Goal: Information Seeking & Learning: Learn about a topic

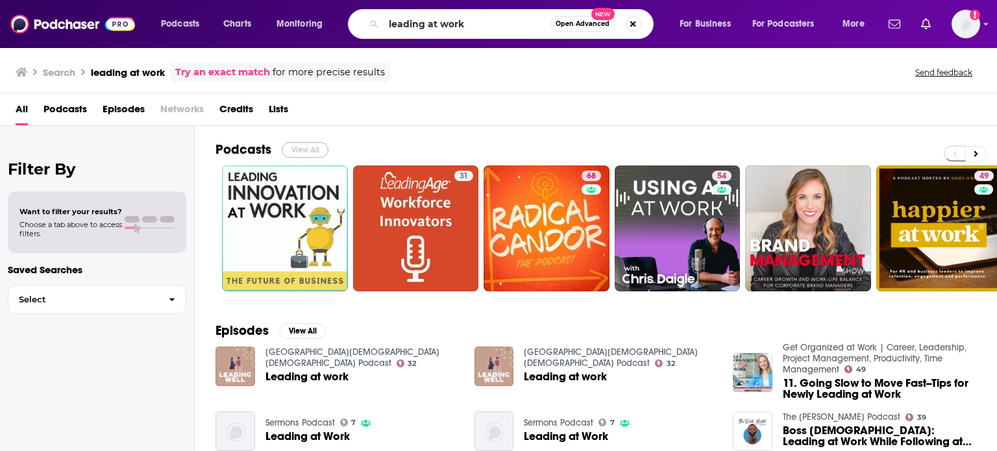
click at [311, 146] on button "View All" at bounding box center [305, 150] width 47 height 16
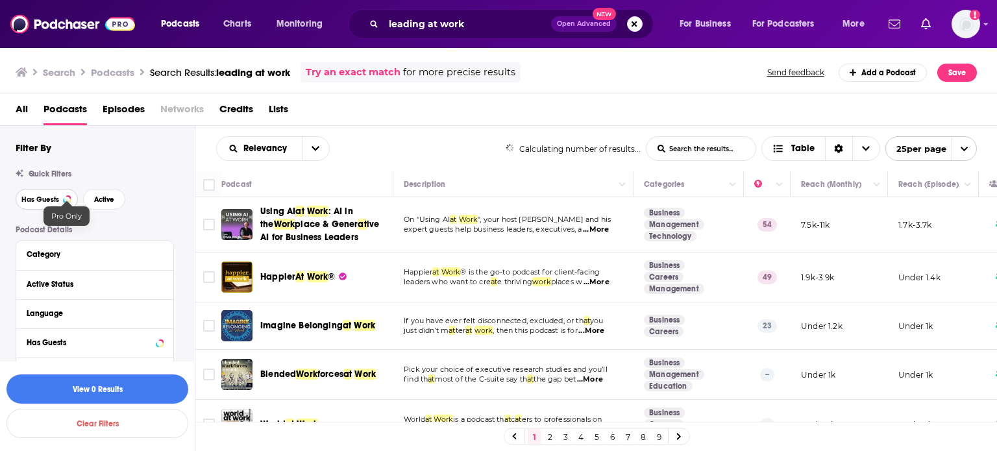
click at [56, 193] on button "Has Guests" at bounding box center [47, 199] width 62 height 21
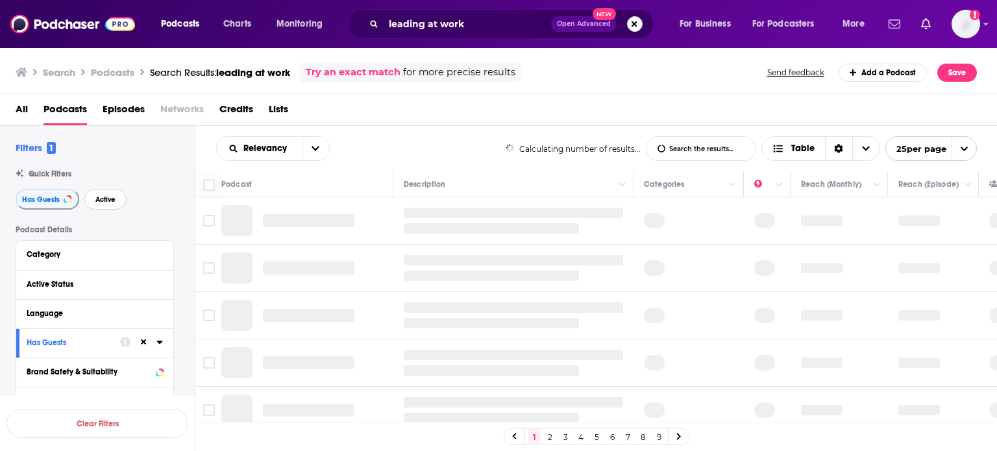
click at [101, 194] on button "Active" at bounding box center [105, 199] width 42 height 21
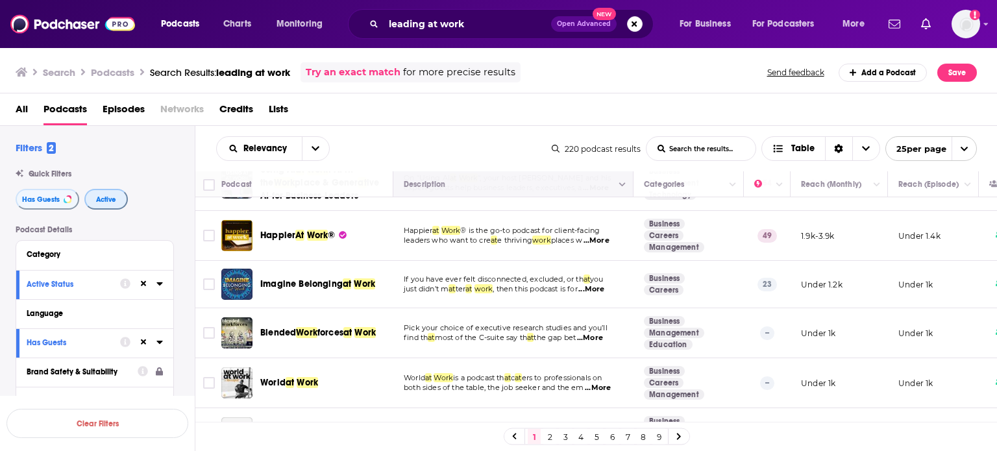
scroll to position [65, 0]
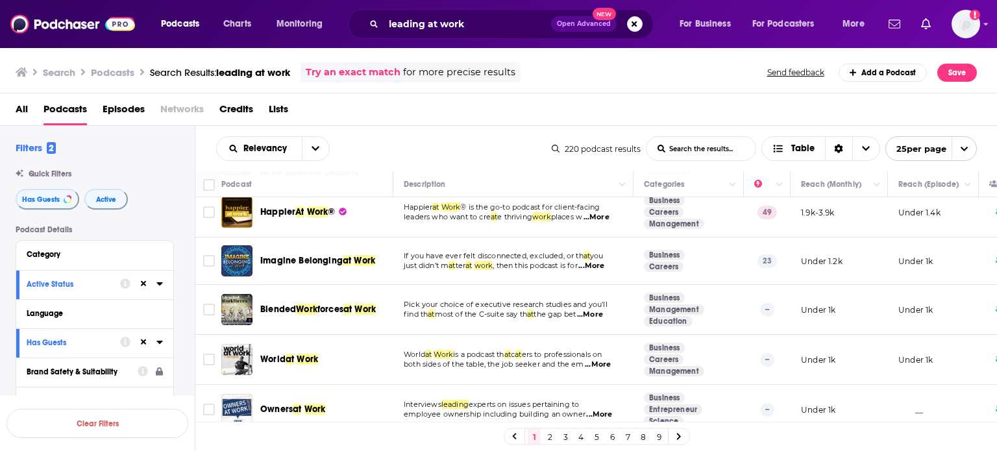
click at [602, 261] on span "...More" at bounding box center [591, 266] width 26 height 10
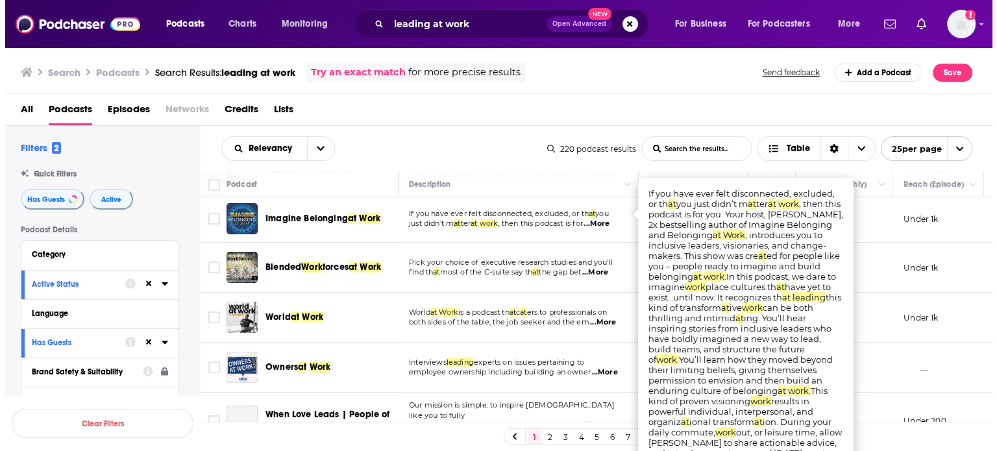
scroll to position [130, 0]
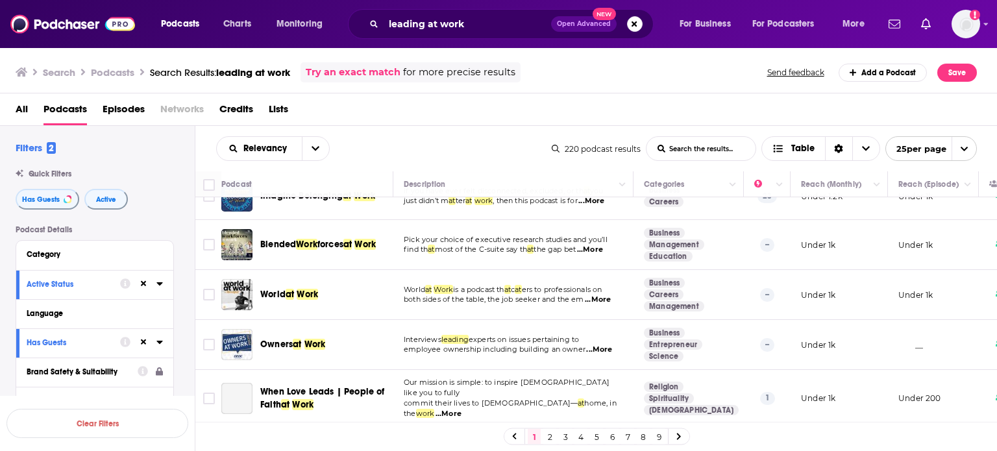
click at [599, 249] on span "...More" at bounding box center [590, 250] width 26 height 10
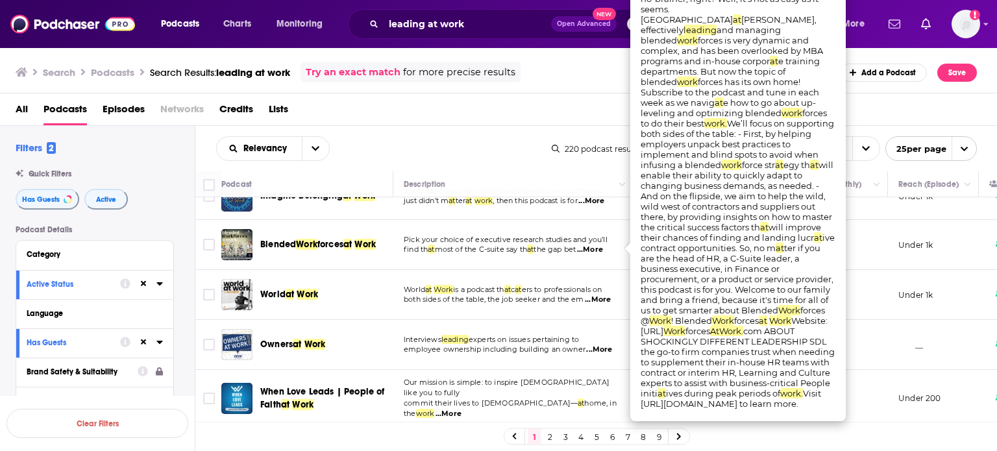
click at [599, 297] on span "...More" at bounding box center [598, 300] width 26 height 10
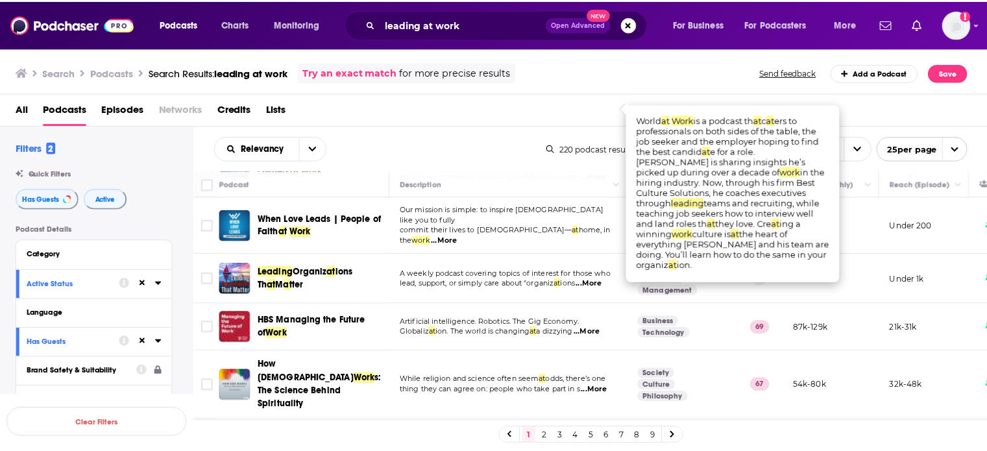
scroll to position [325, 0]
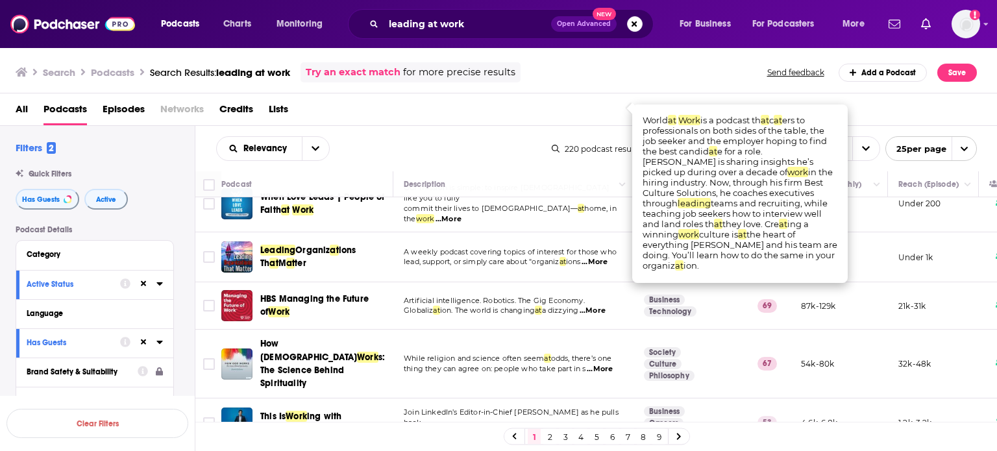
click at [602, 257] on span "...More" at bounding box center [595, 262] width 26 height 10
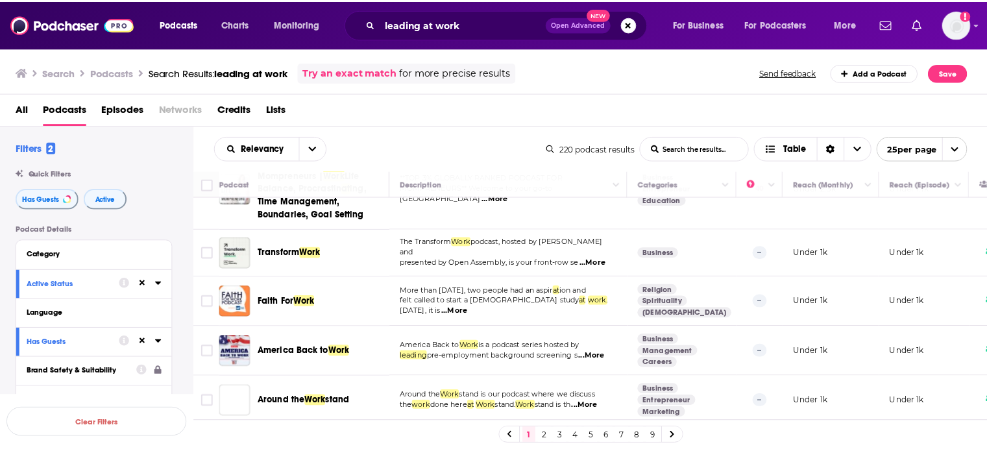
scroll to position [909, 0]
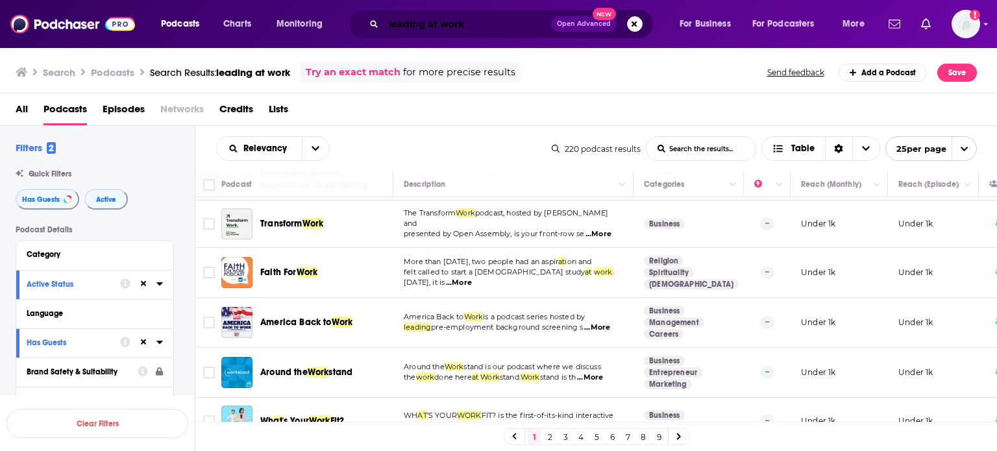
click at [444, 25] on input "leading at work" at bounding box center [467, 24] width 167 height 21
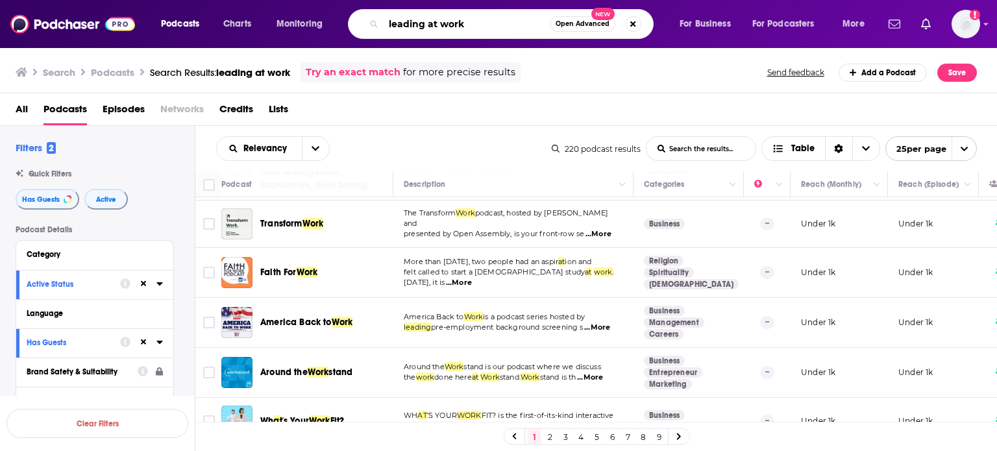
click at [444, 25] on input "leading at work" at bounding box center [467, 24] width 166 height 21
type input "happier at work"
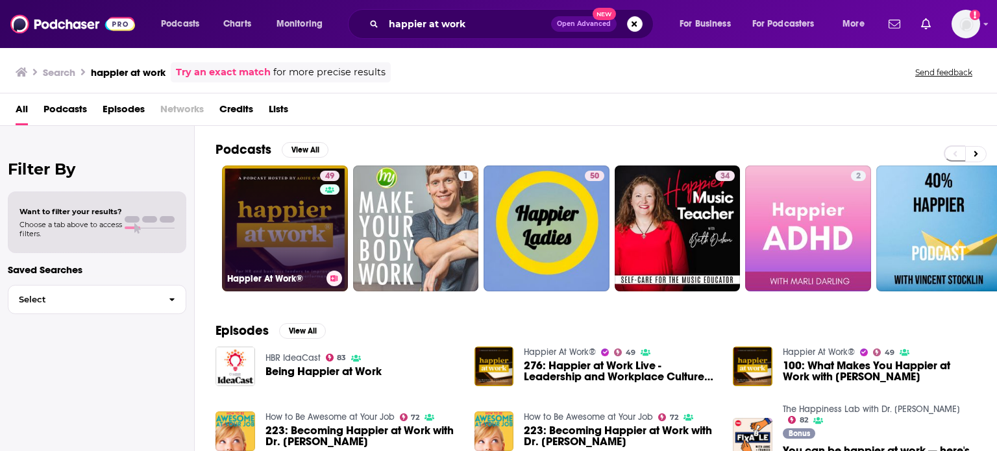
click at [288, 214] on link "49 Happier At Work®" at bounding box center [285, 228] width 126 height 126
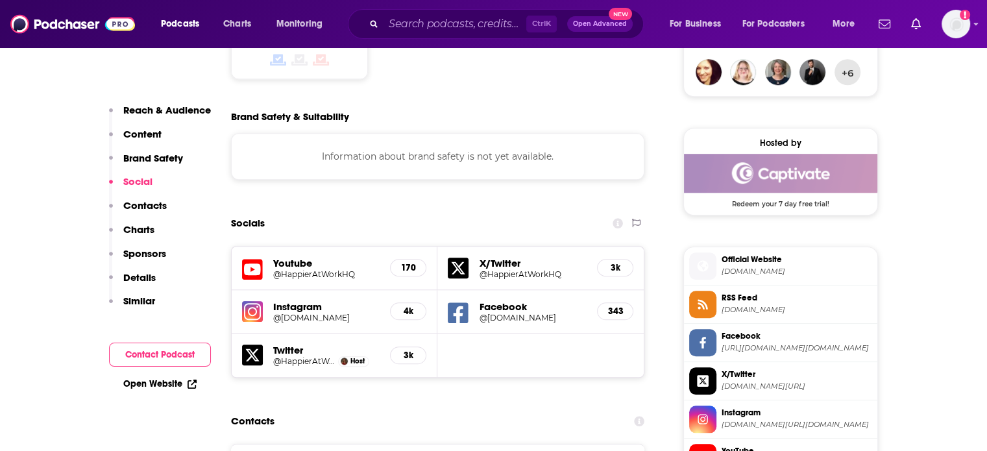
scroll to position [1103, 0]
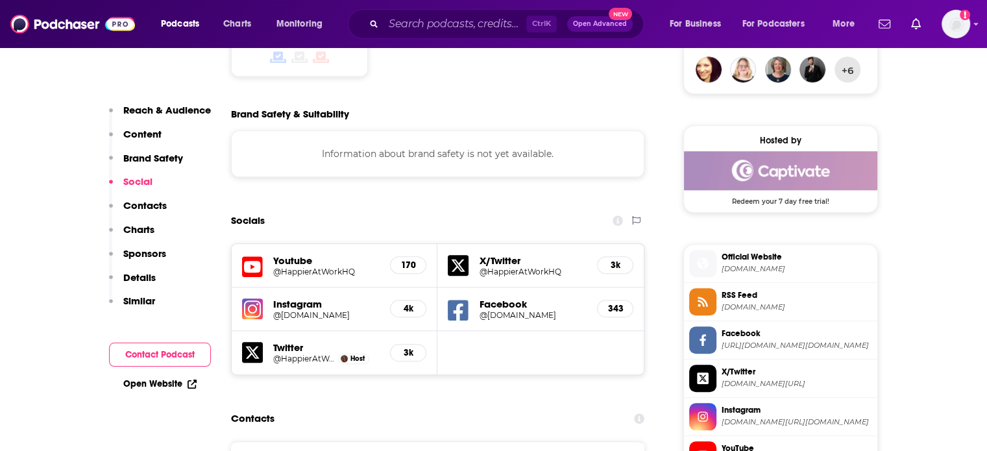
click at [140, 301] on p "Similar" at bounding box center [139, 301] width 32 height 12
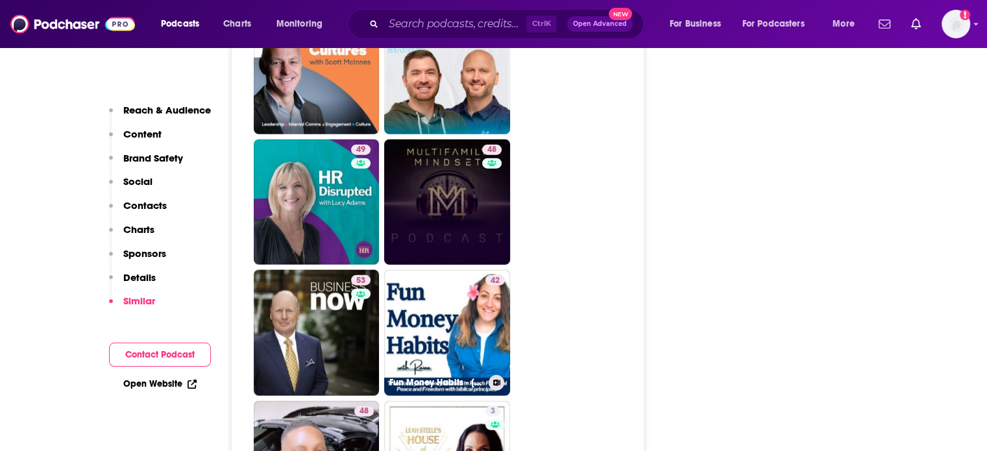
scroll to position [3135, 0]
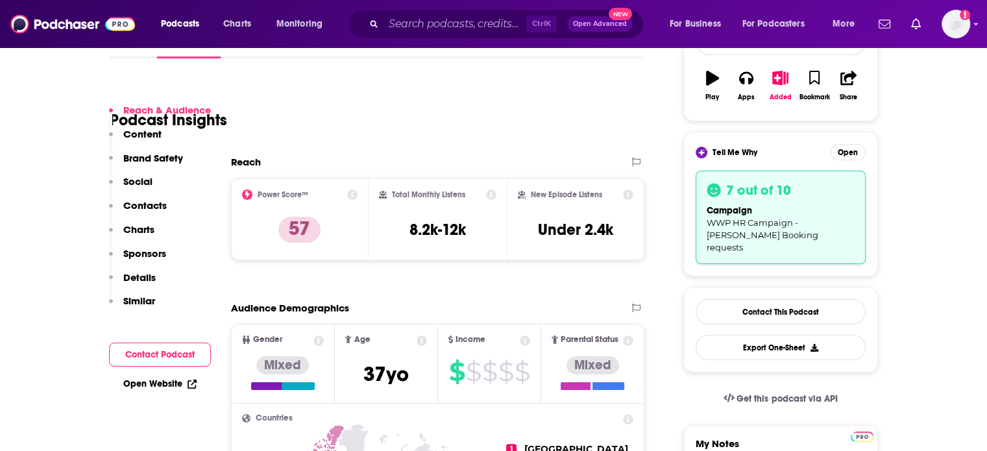
scroll to position [260, 0]
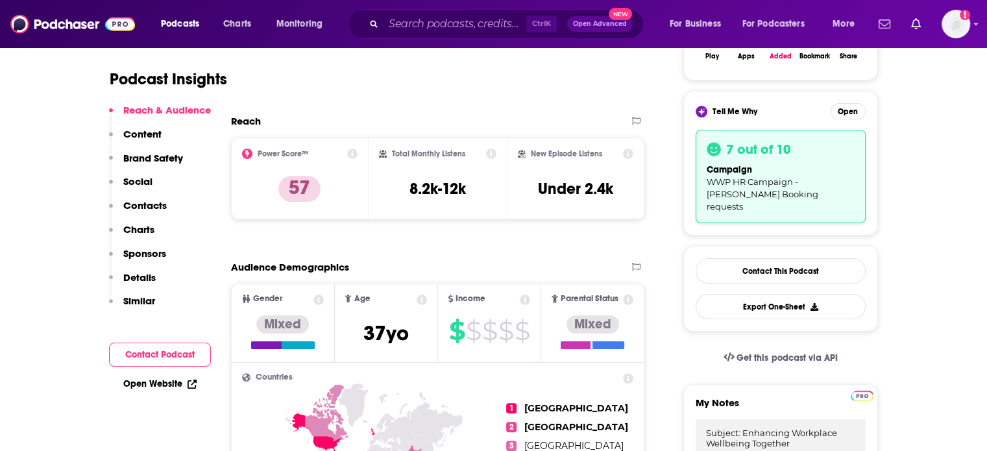
click at [143, 202] on div "Reach & Audience Content Brand Safety Social Contacts Charts Sponsors Details S…" at bounding box center [160, 211] width 102 height 215
click at [143, 204] on p "Contacts" at bounding box center [144, 205] width 43 height 12
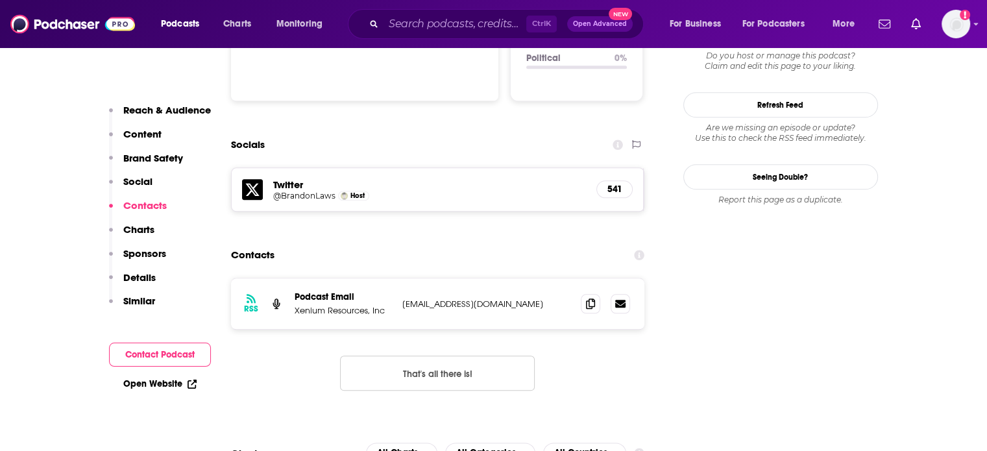
scroll to position [1439, 0]
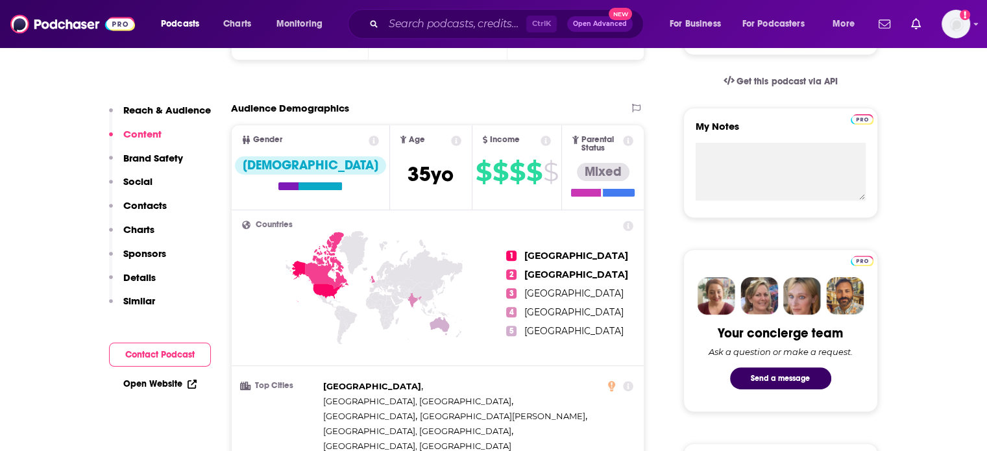
scroll to position [260, 0]
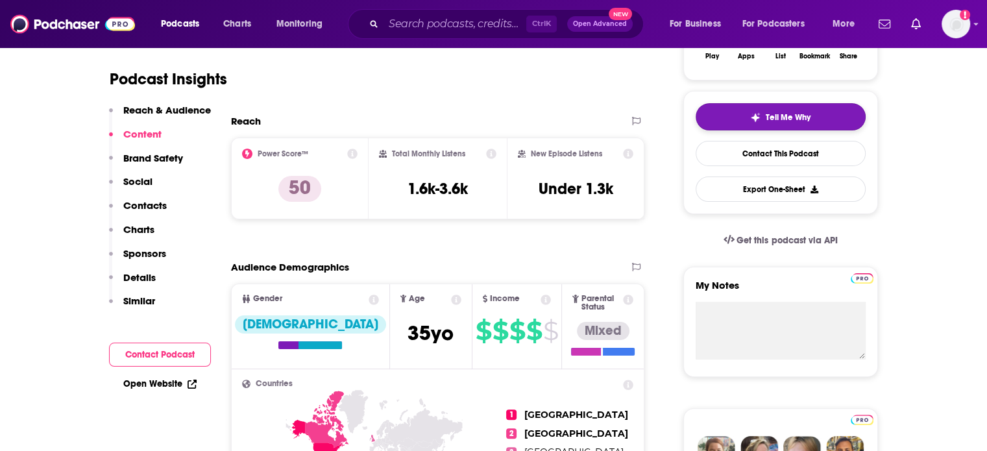
click at [766, 122] on button "Tell Me Why" at bounding box center [781, 116] width 170 height 27
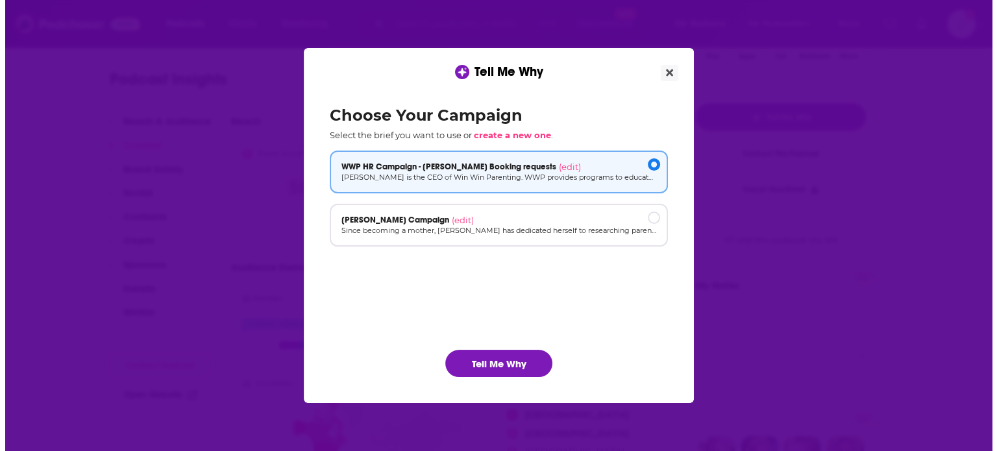
scroll to position [0, 0]
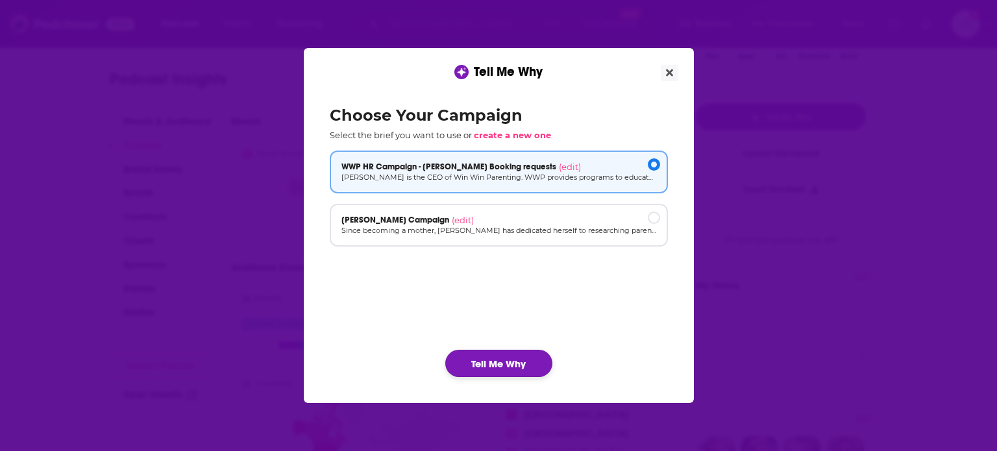
click at [511, 353] on button "Tell Me Why" at bounding box center [498, 363] width 107 height 27
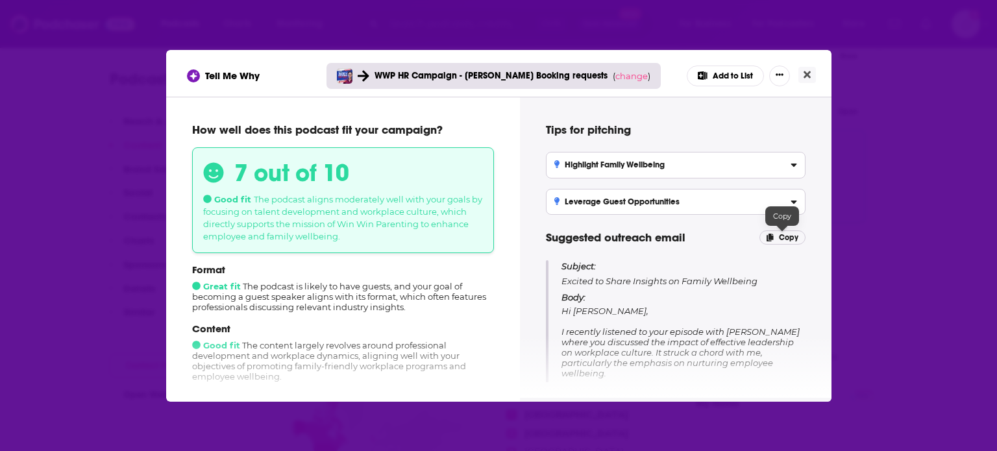
click at [778, 238] on p "Copy" at bounding box center [782, 237] width 46 height 14
click at [804, 76] on icon "Close" at bounding box center [806, 74] width 7 height 7
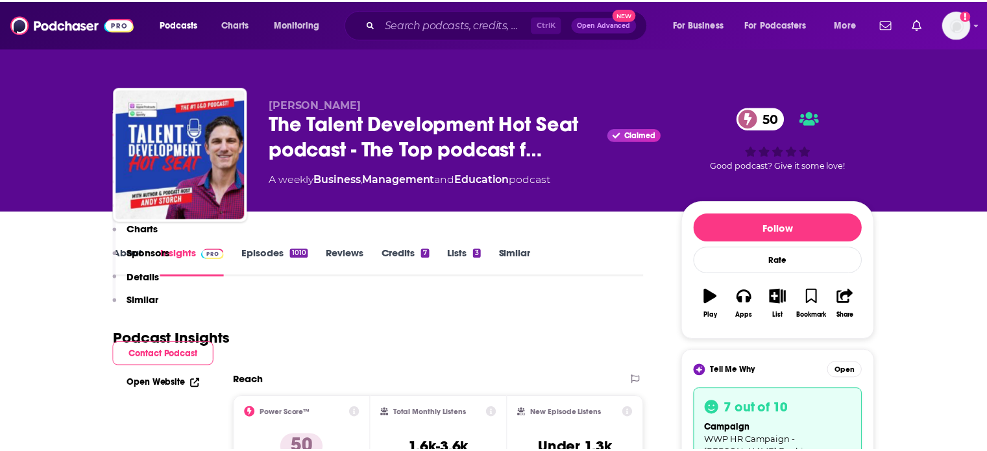
scroll to position [260, 0]
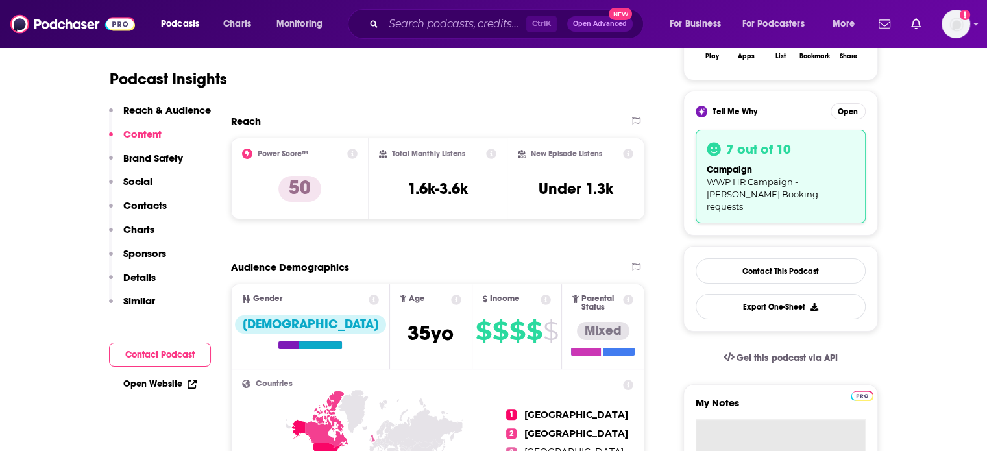
paste textarea "Subject: Excited to Share Insights on Family Wellbeing Body: Hi Andy, I recentl…"
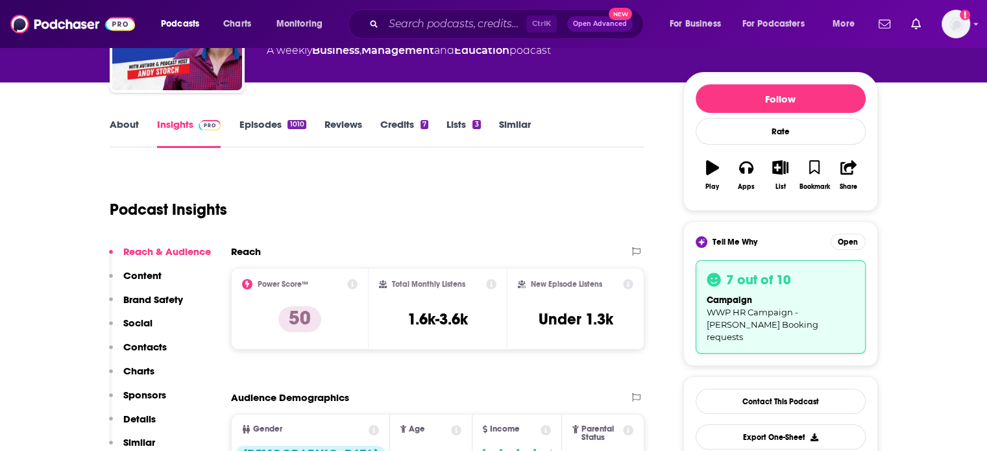
scroll to position [45, 0]
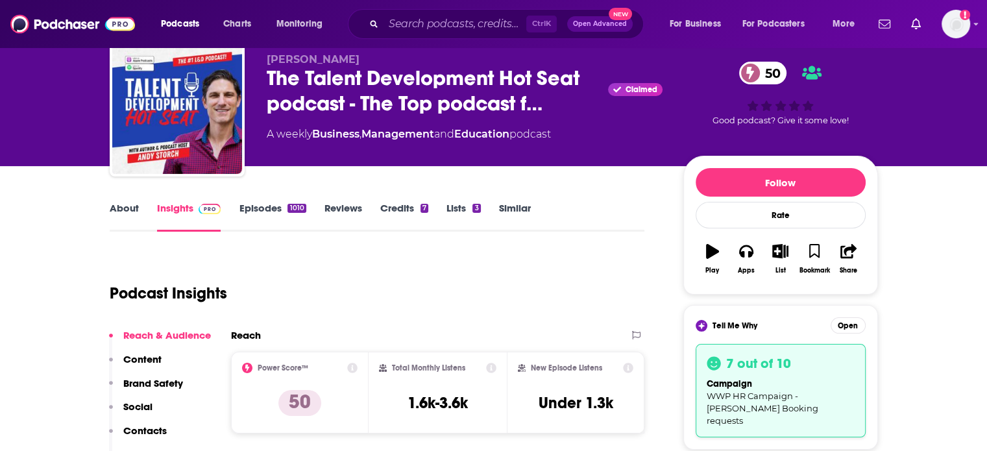
type textarea "Subject: Excited to Share Insights on Family Wellbeing Body: Hi Andy, I recentl…"
click at [476, 205] on div "3" at bounding box center [476, 208] width 8 height 9
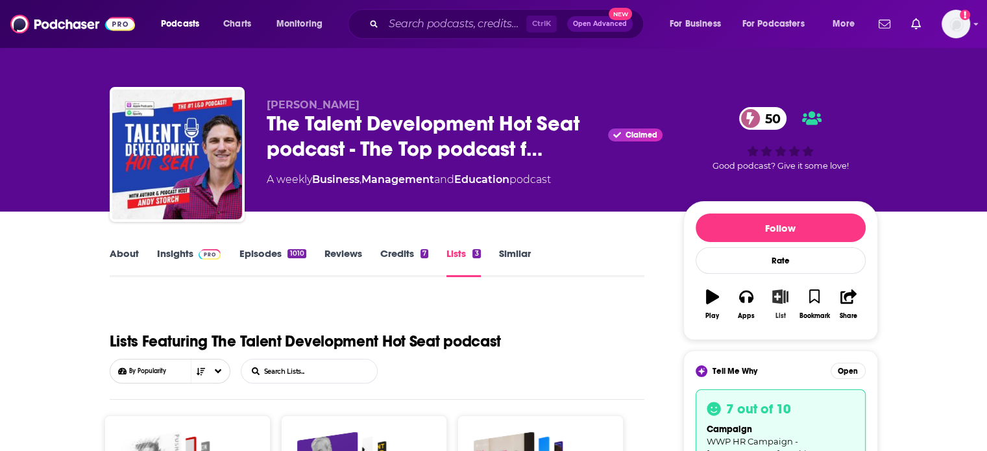
click at [787, 301] on icon "button" at bounding box center [780, 296] width 16 height 14
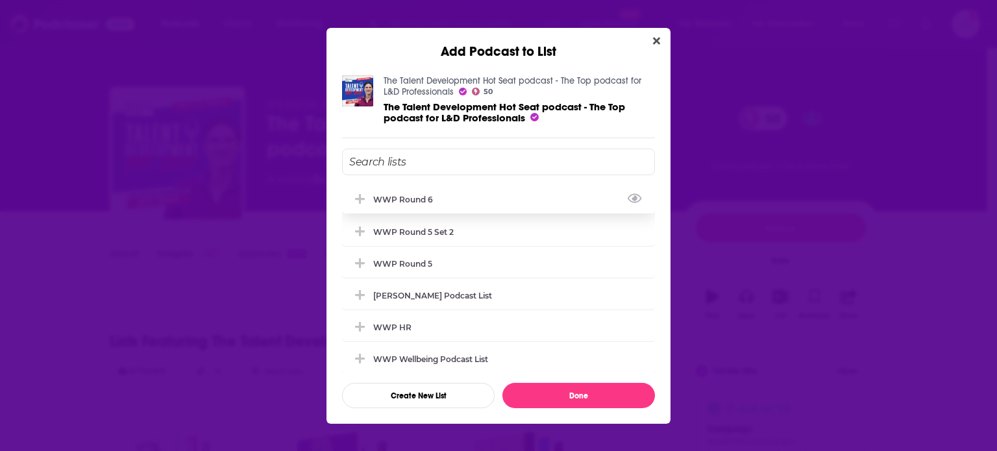
click at [416, 206] on div "WWP Round 6" at bounding box center [498, 199] width 313 height 29
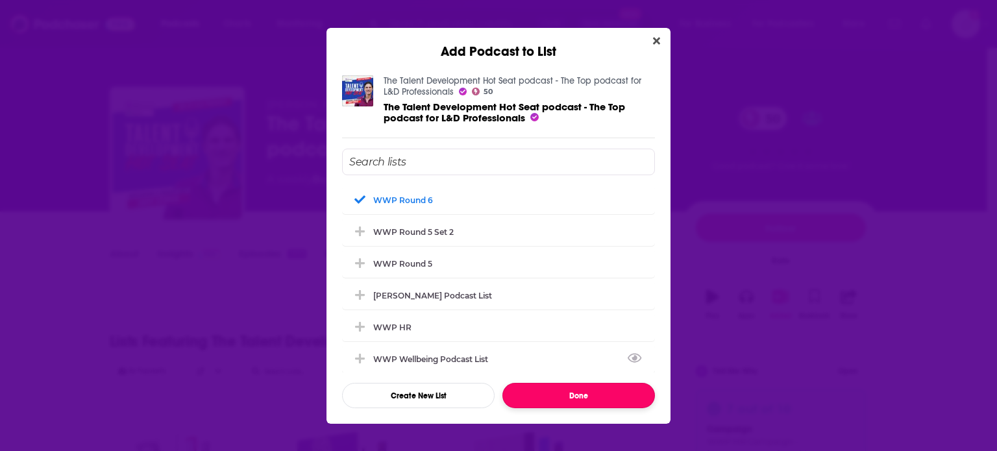
click at [556, 394] on button "Done" at bounding box center [578, 395] width 153 height 25
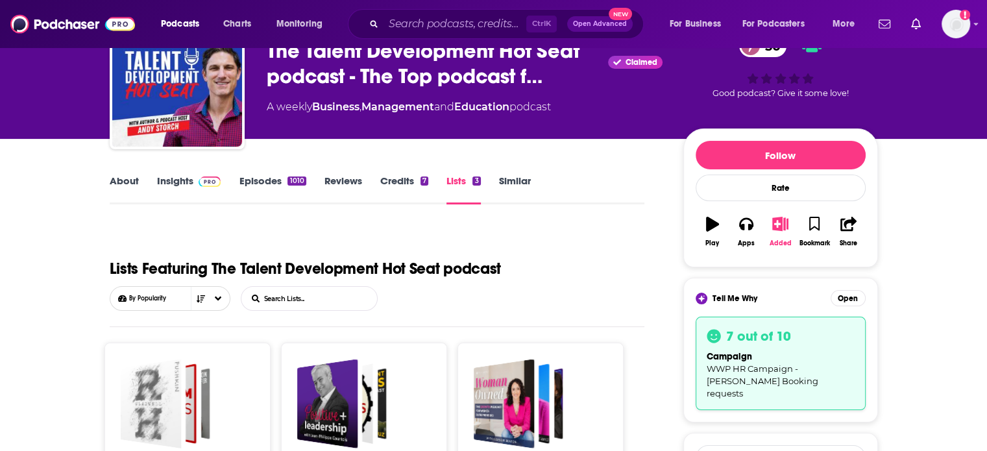
scroll to position [65, 0]
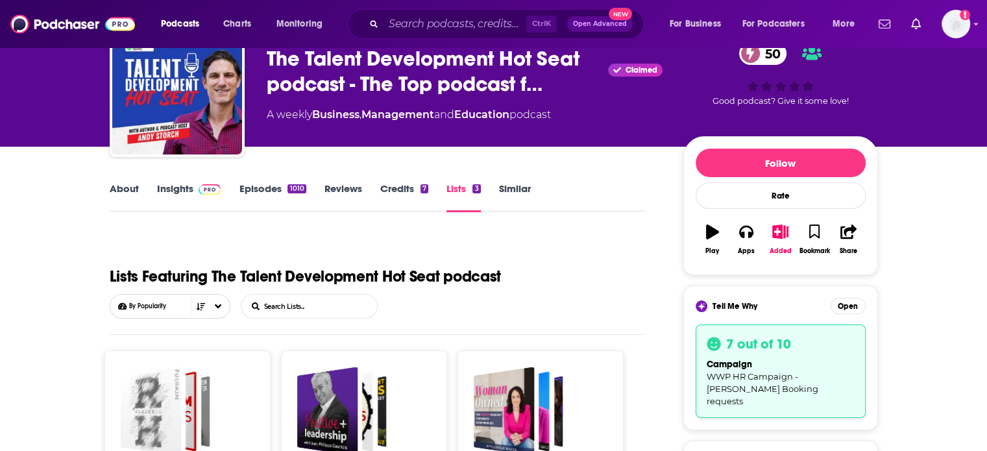
click at [127, 182] on link "About" at bounding box center [124, 197] width 29 height 30
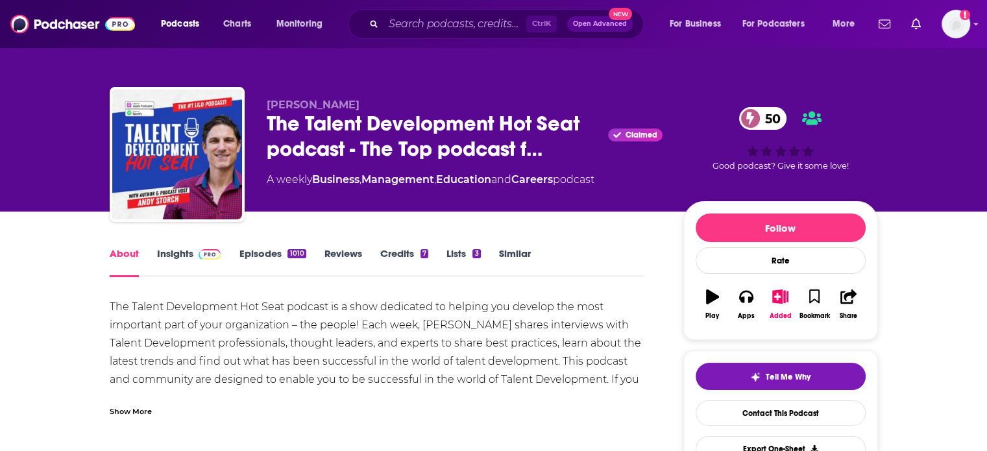
click at [184, 251] on link "Insights" at bounding box center [189, 262] width 64 height 30
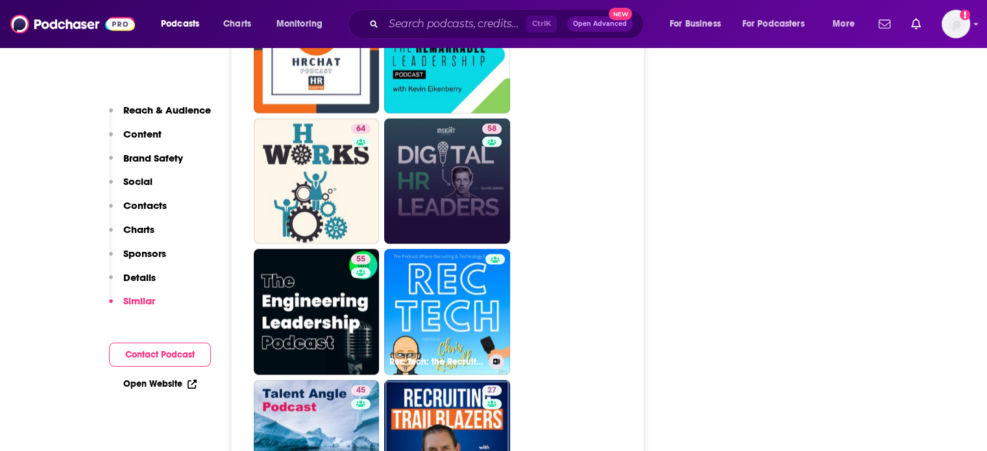
scroll to position [2791, 0]
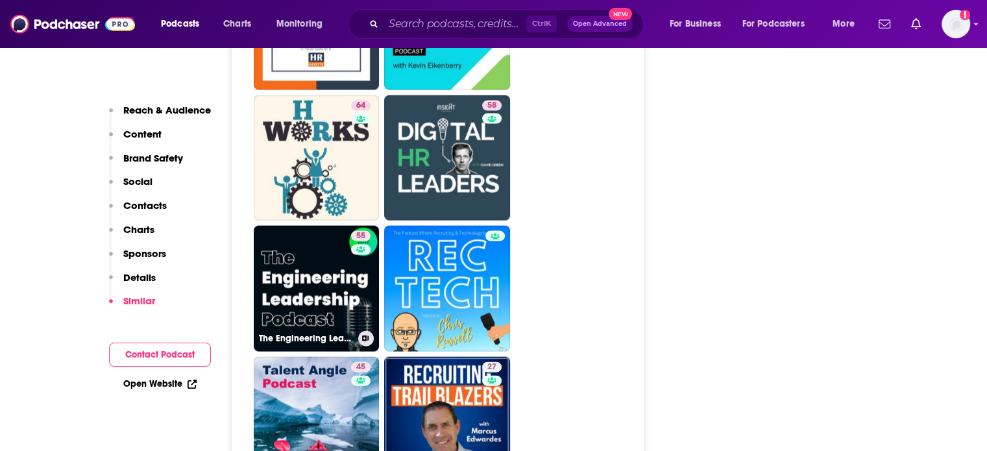
drag, startPoint x: 323, startPoint y: 230, endPoint x: 640, endPoint y: 235, distance: 317.4
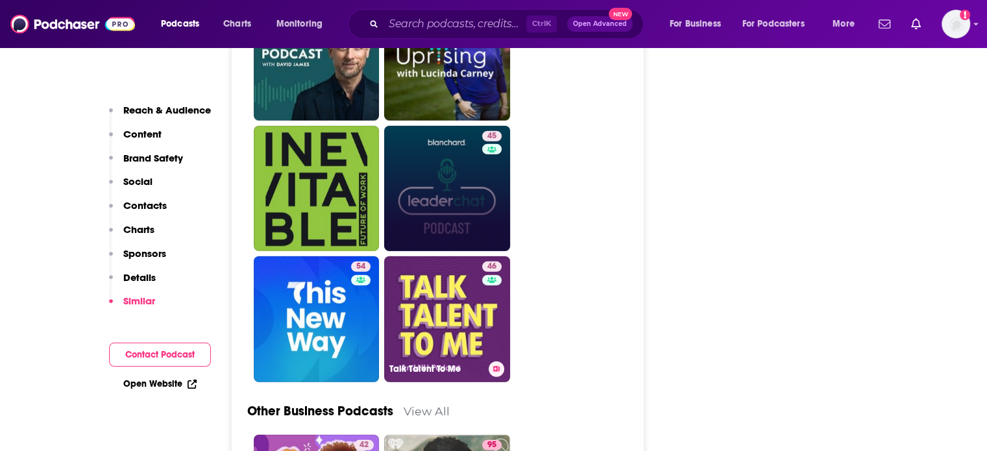
scroll to position [3699, 0]
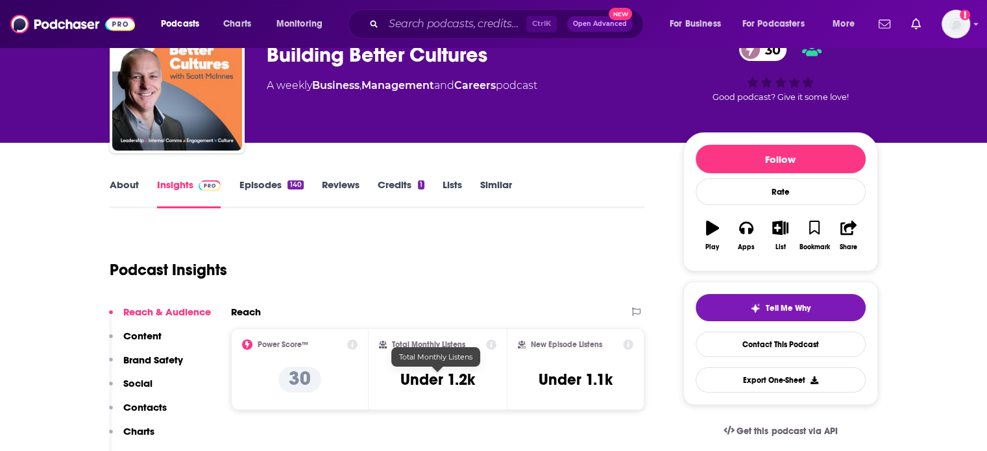
scroll to position [65, 0]
